Goal: Task Accomplishment & Management: Manage account settings

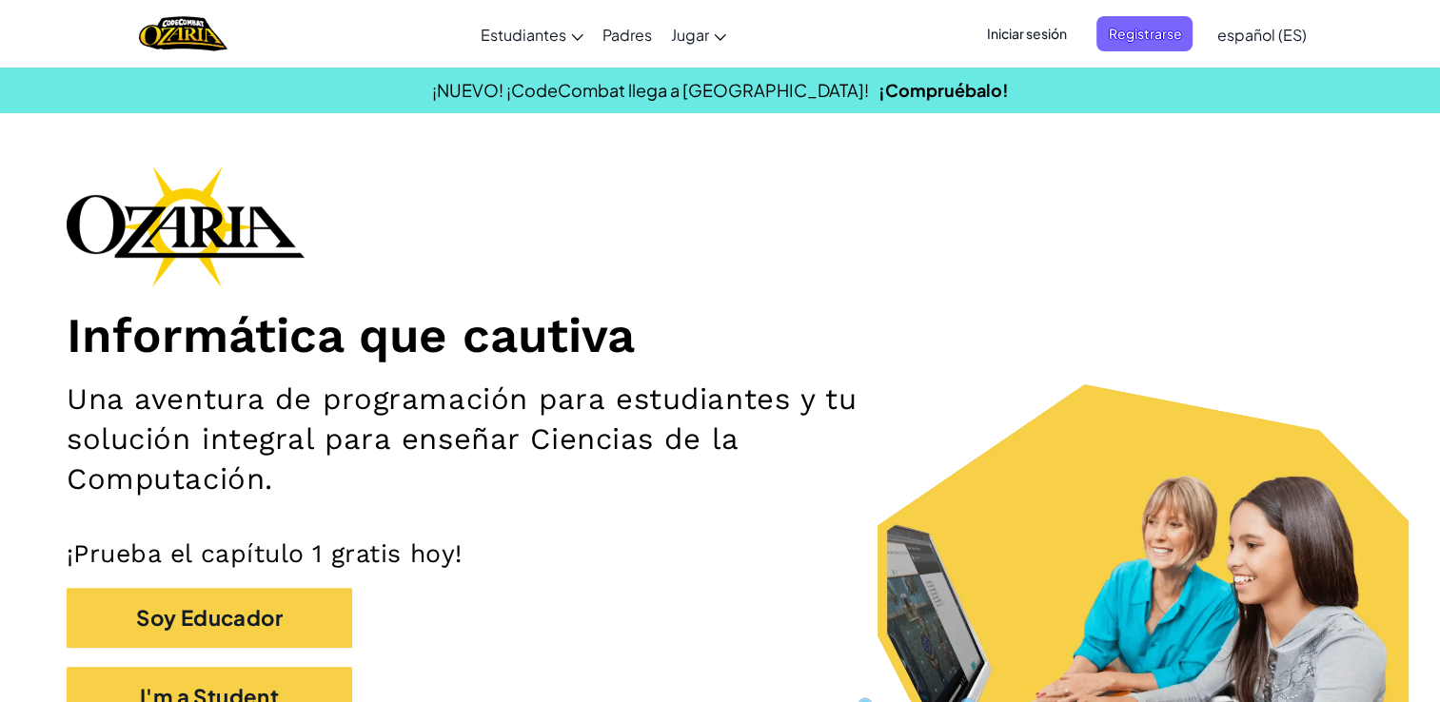
click at [1032, 32] on span "Iniciar sesión" at bounding box center [1026, 33] width 103 height 35
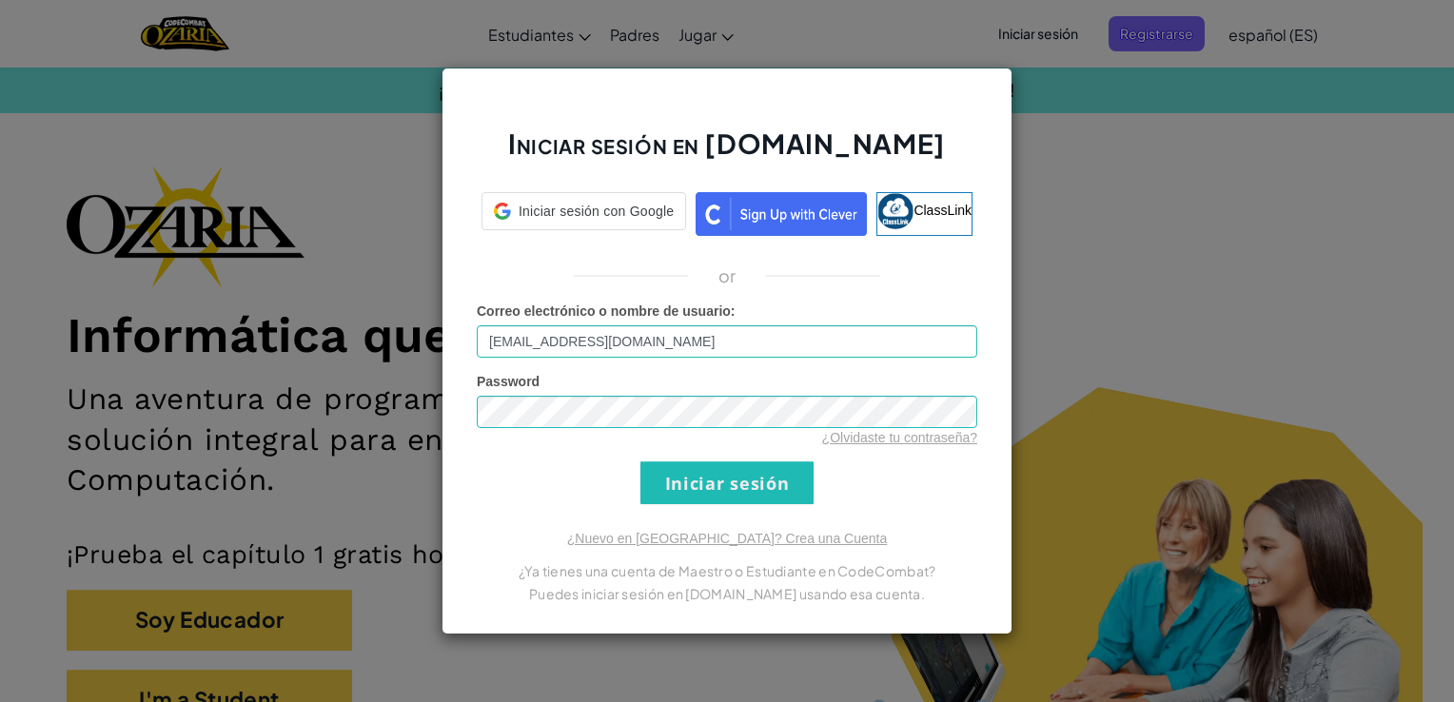
click at [800, 333] on input "[EMAIL_ADDRESS][DOMAIN_NAME]" at bounding box center [727, 342] width 501 height 32
click at [756, 339] on input "AL07182876@TECMILENIO.C" at bounding box center [727, 342] width 501 height 32
type input "[EMAIL_ADDRESS][DOMAIN_NAME]"
click at [895, 286] on div "or" at bounding box center [727, 276] width 529 height 23
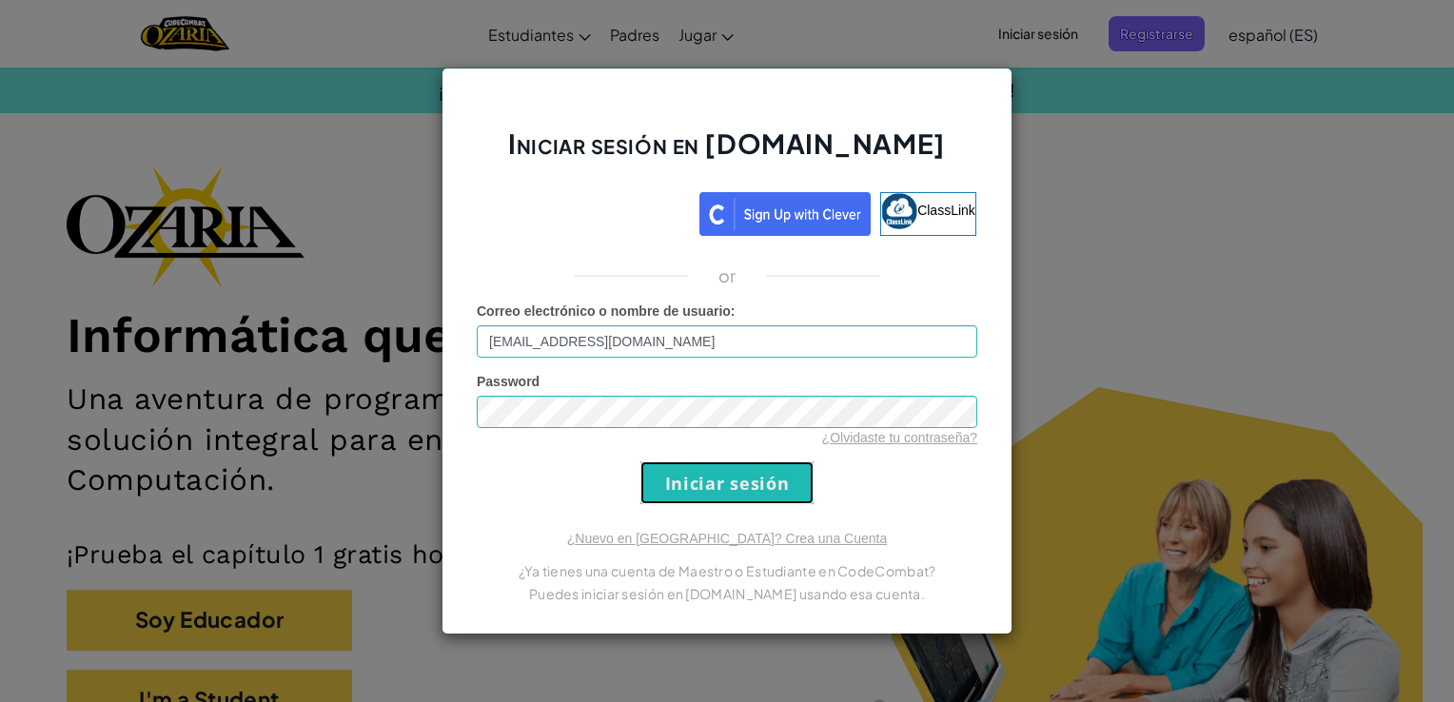
click at [714, 479] on input "Iniciar sesión" at bounding box center [727, 483] width 173 height 43
